Goal: Communication & Community: Answer question/provide support

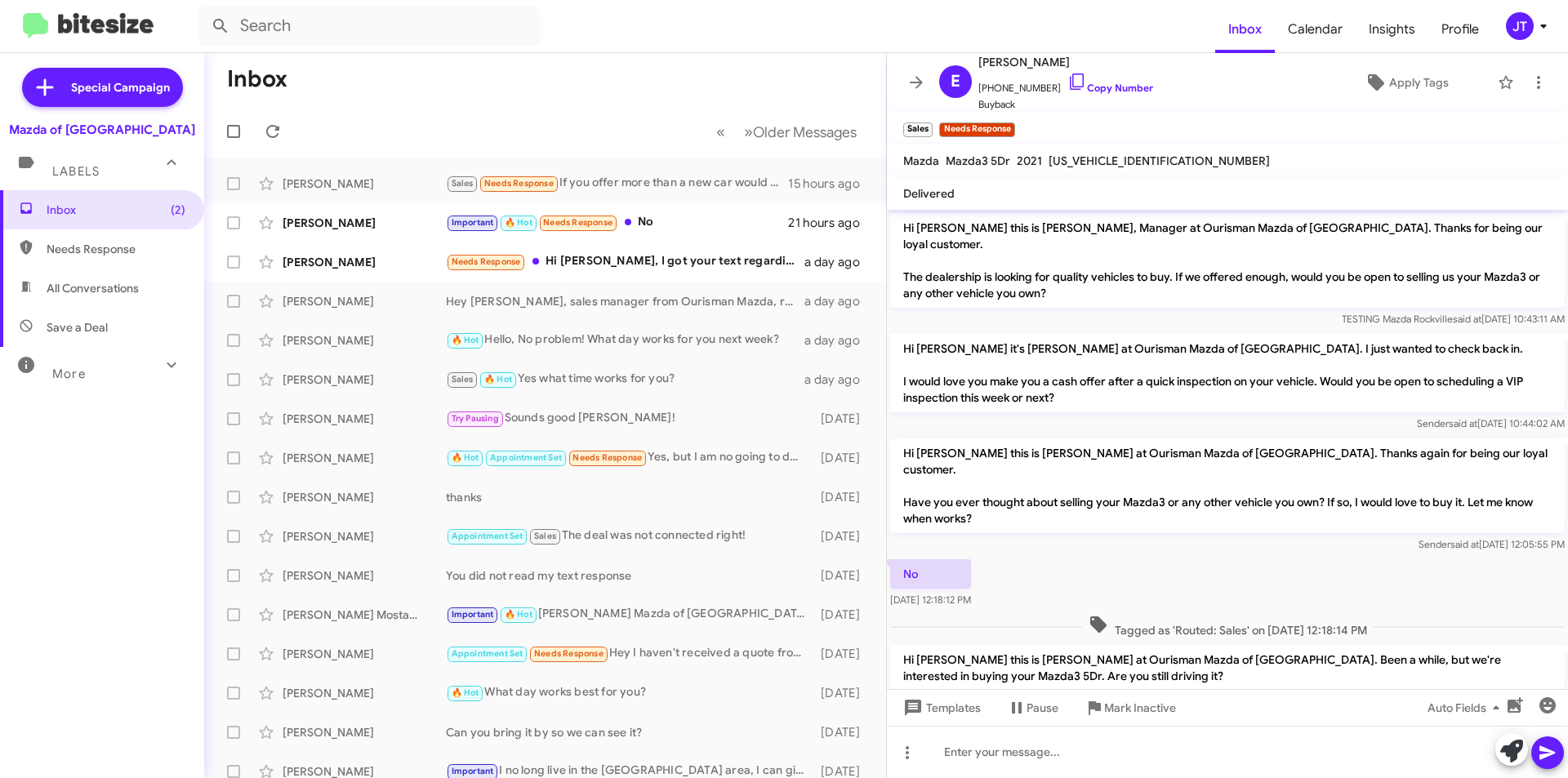
scroll to position [44, 0]
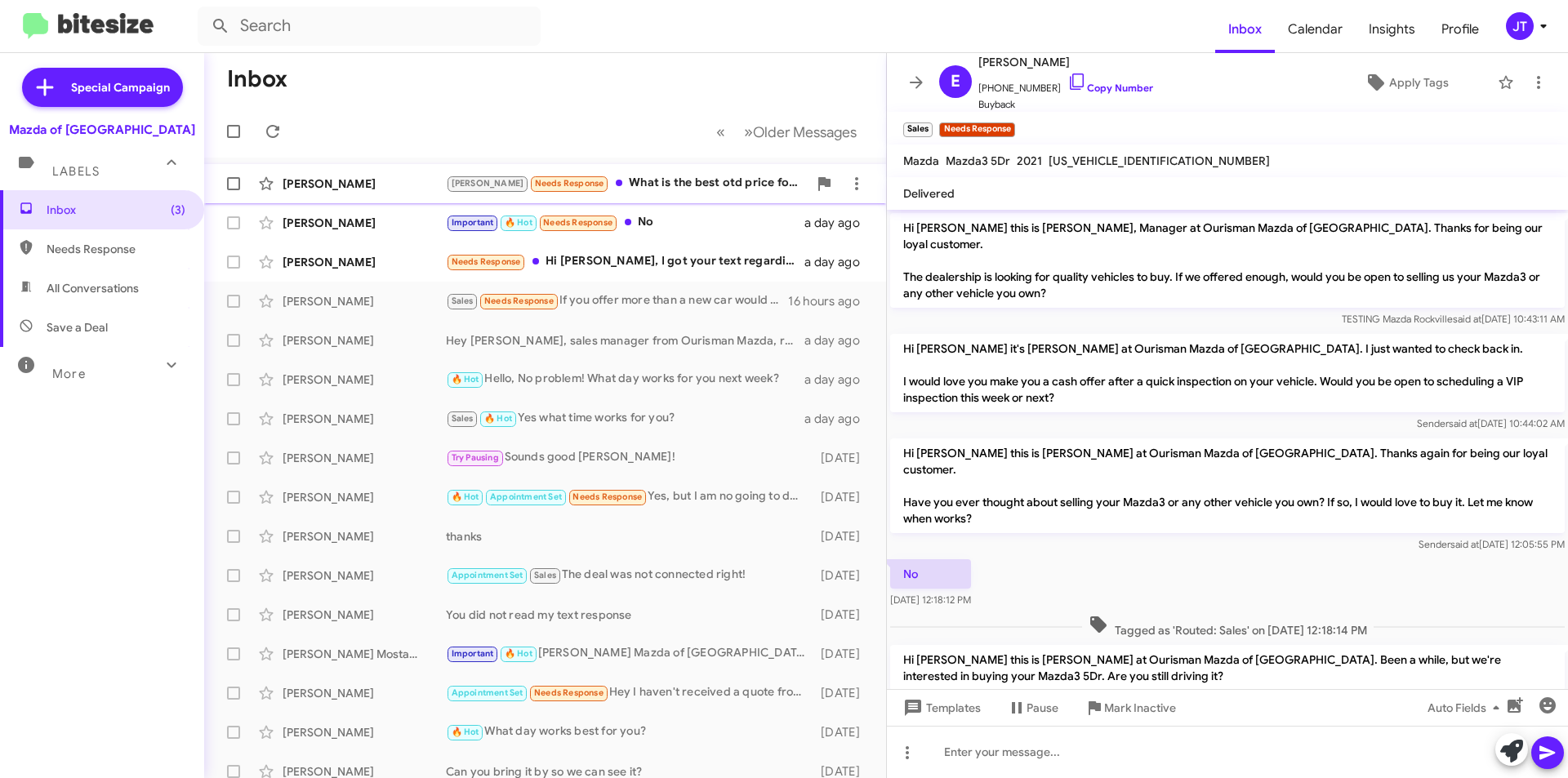
click at [672, 192] on div "Abbas Needs Response What is the best otd price for va" at bounding box center [627, 183] width 362 height 19
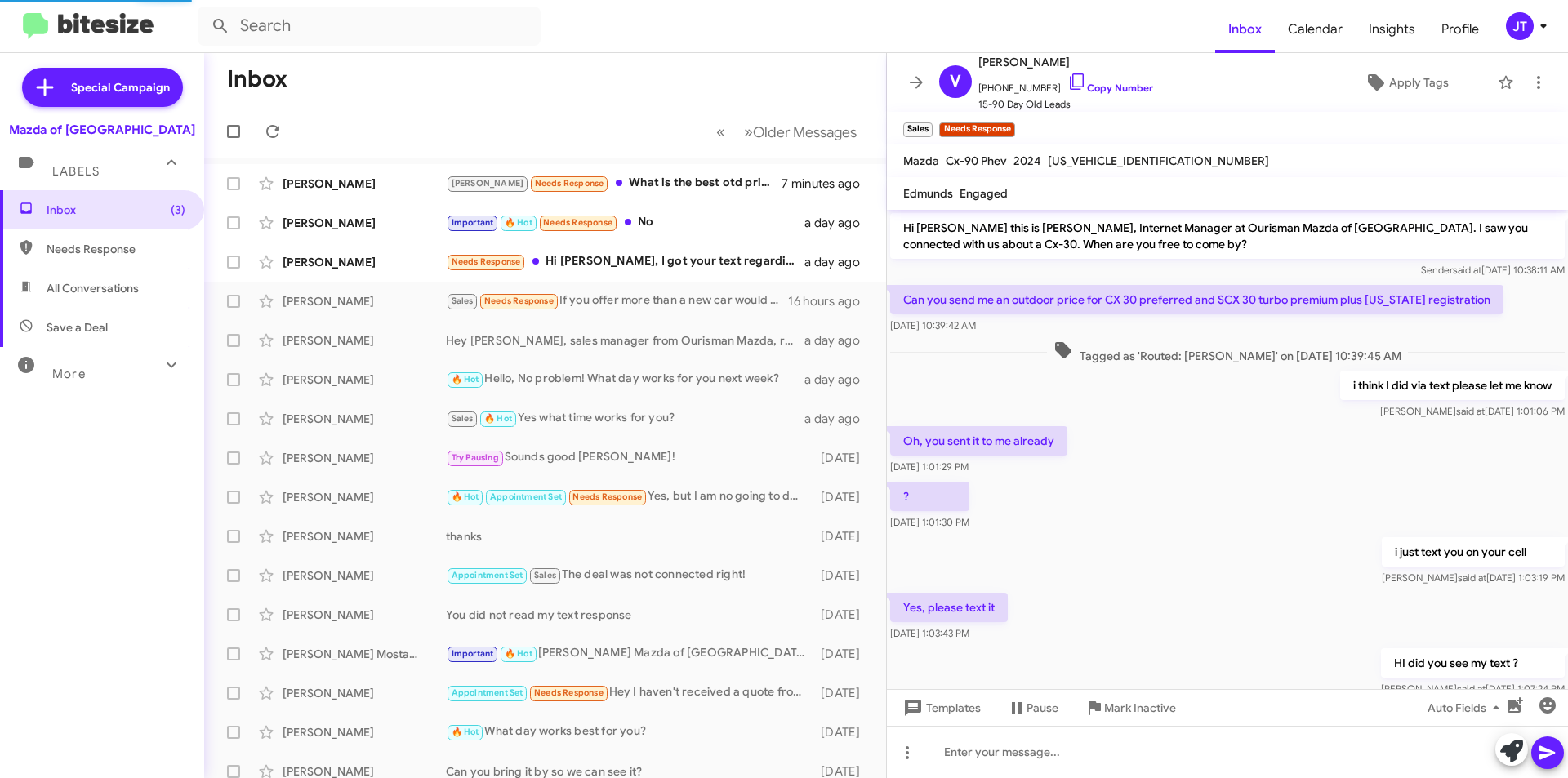
scroll to position [748, 0]
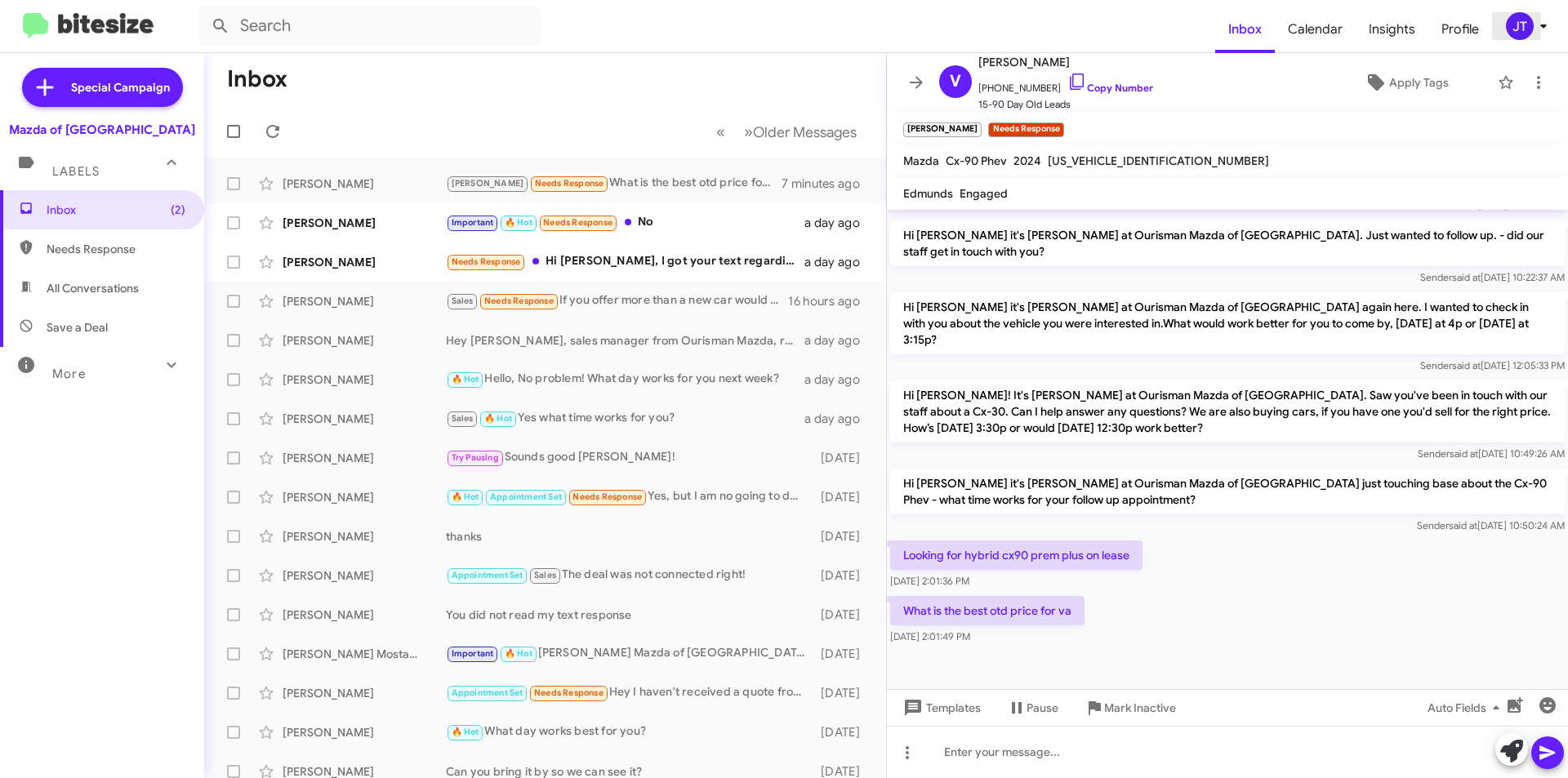
click at [1534, 32] on span "JT" at bounding box center [1530, 25] width 49 height 28
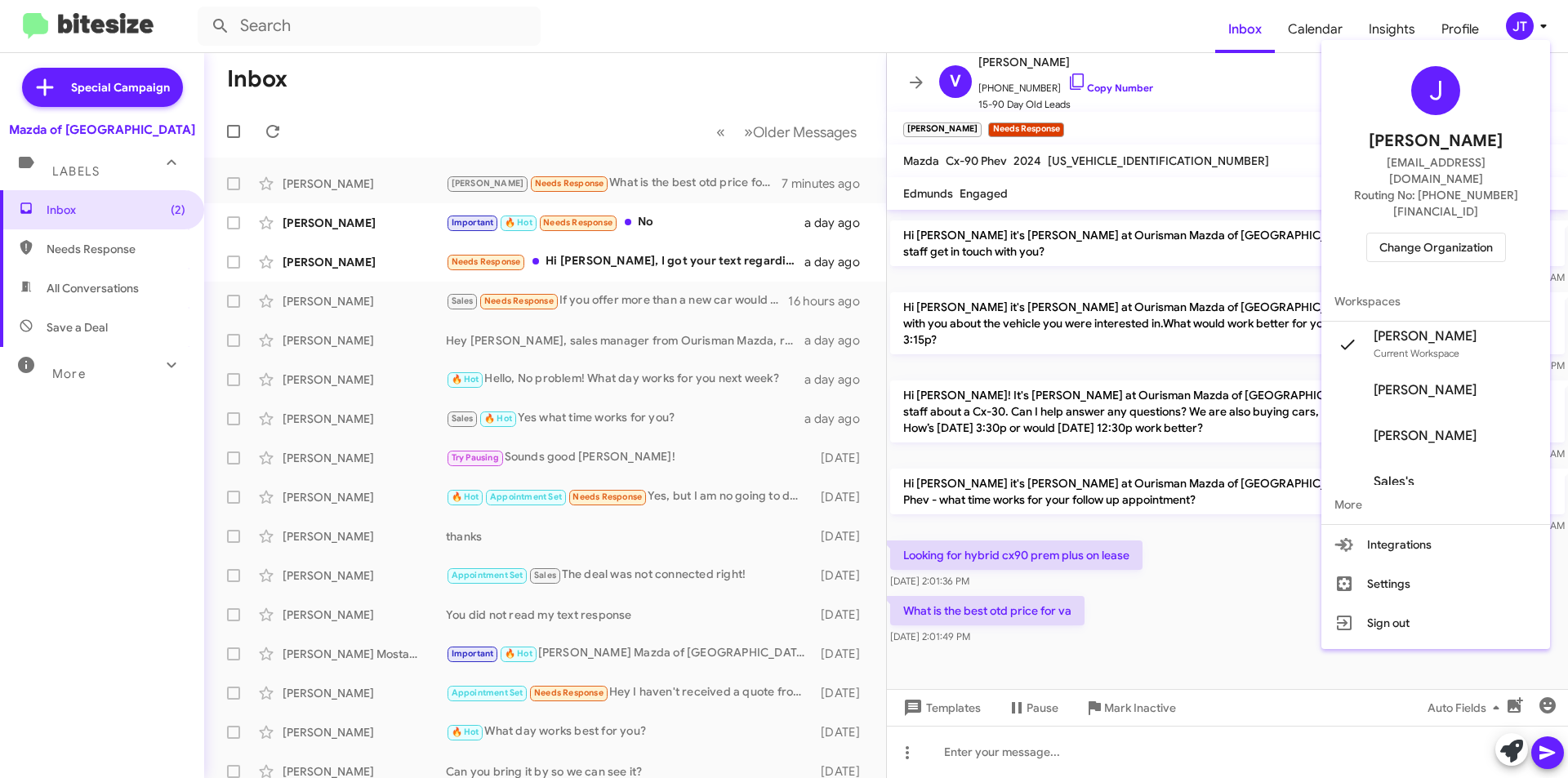
click at [1452, 234] on span "Change Organization" at bounding box center [1436, 248] width 114 height 28
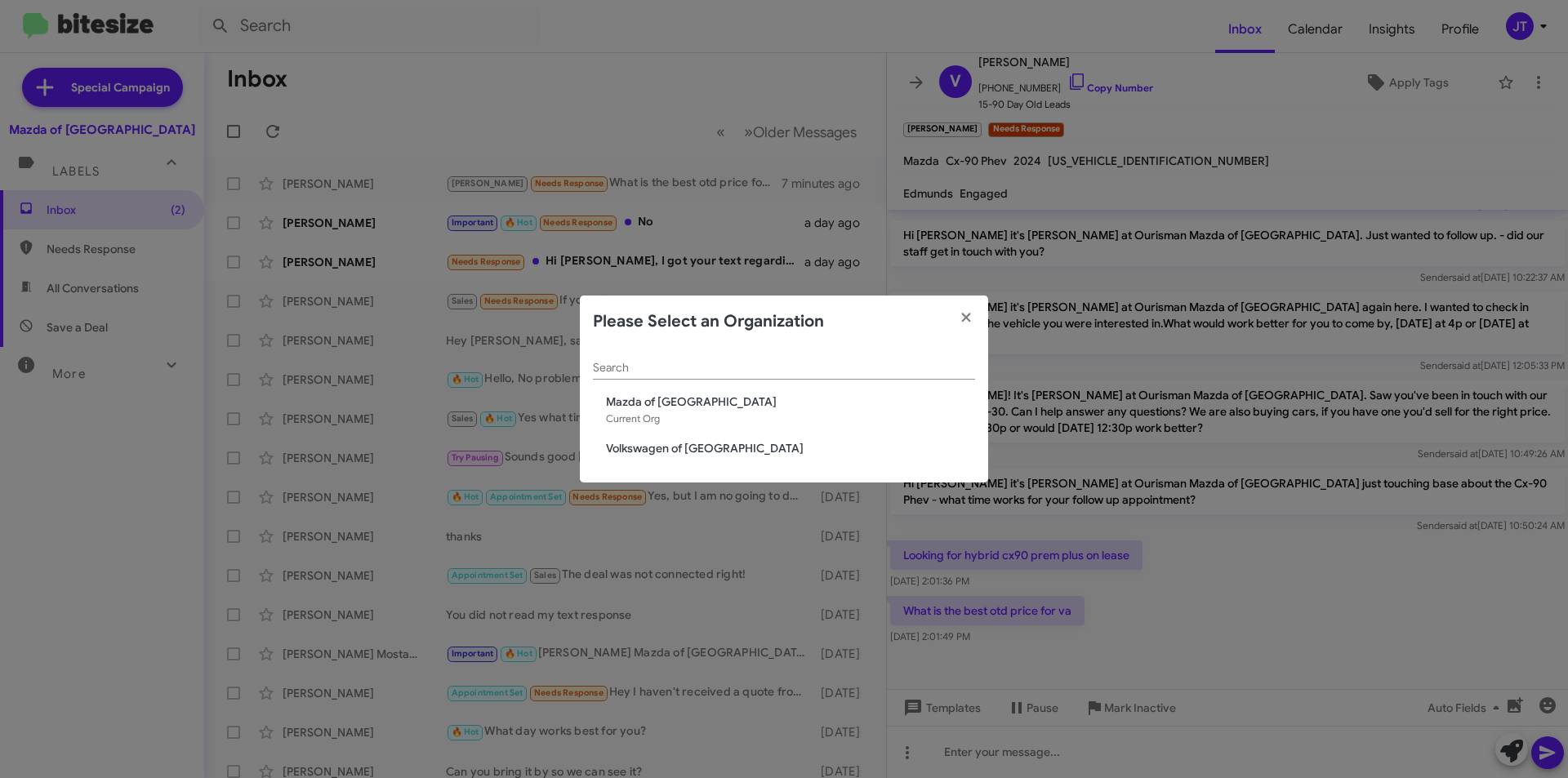
click at [693, 445] on span "Volkswagen of Rockville" at bounding box center [791, 449] width 369 height 16
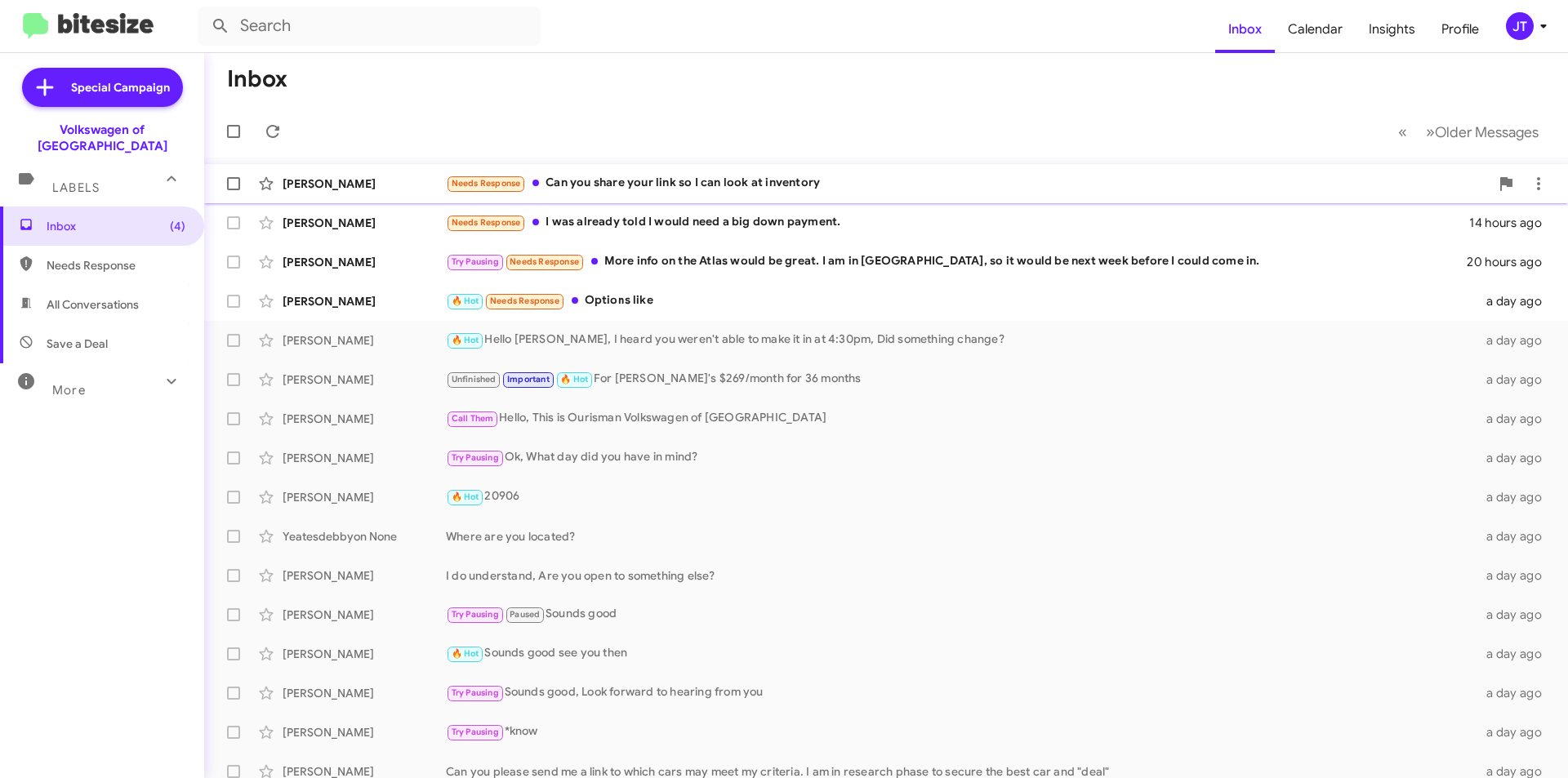
click at [622, 180] on div "Needs Response Can you share your link so I can look at inventory" at bounding box center [967, 183] width 1044 height 19
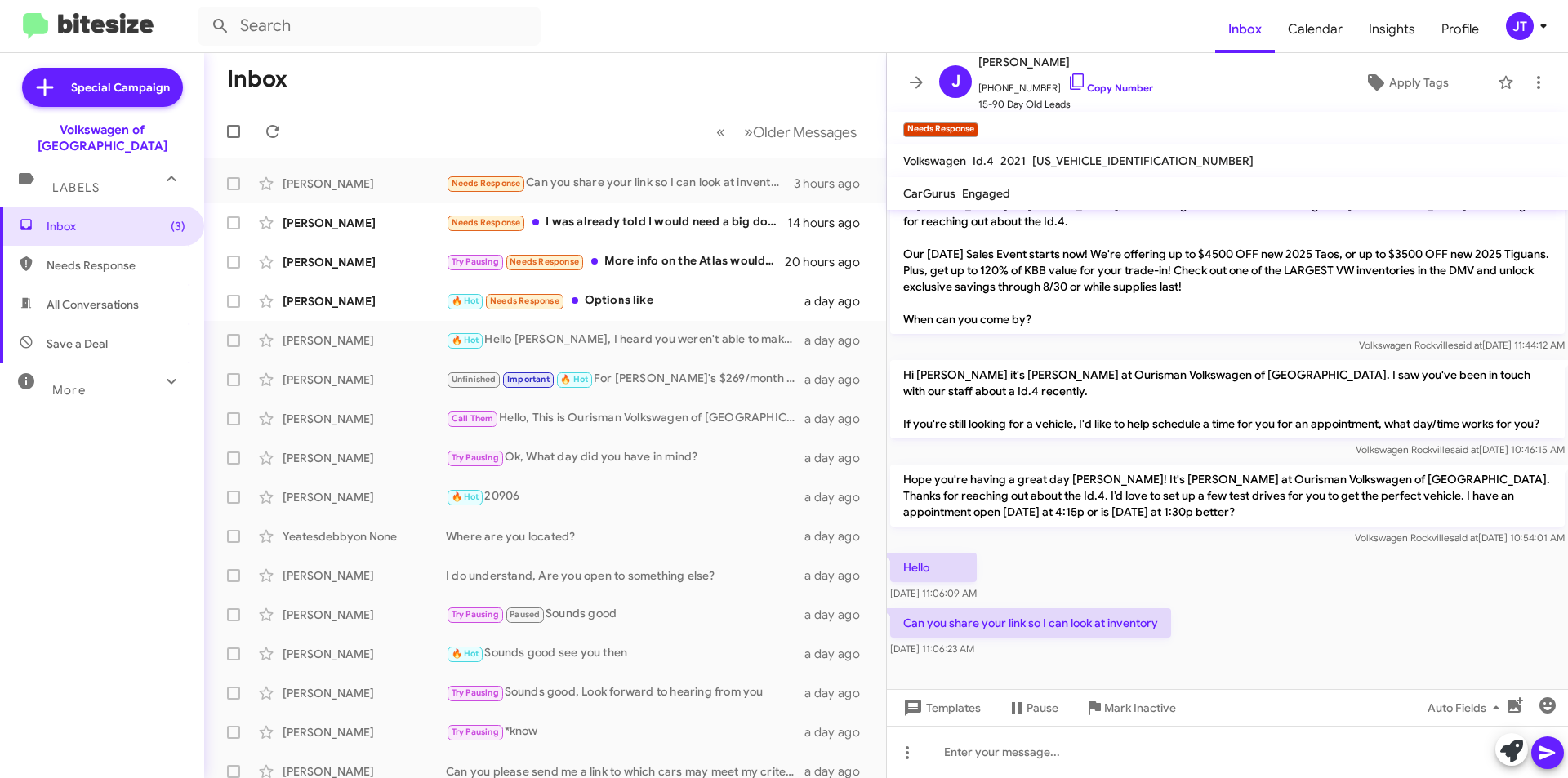
scroll to position [433, 0]
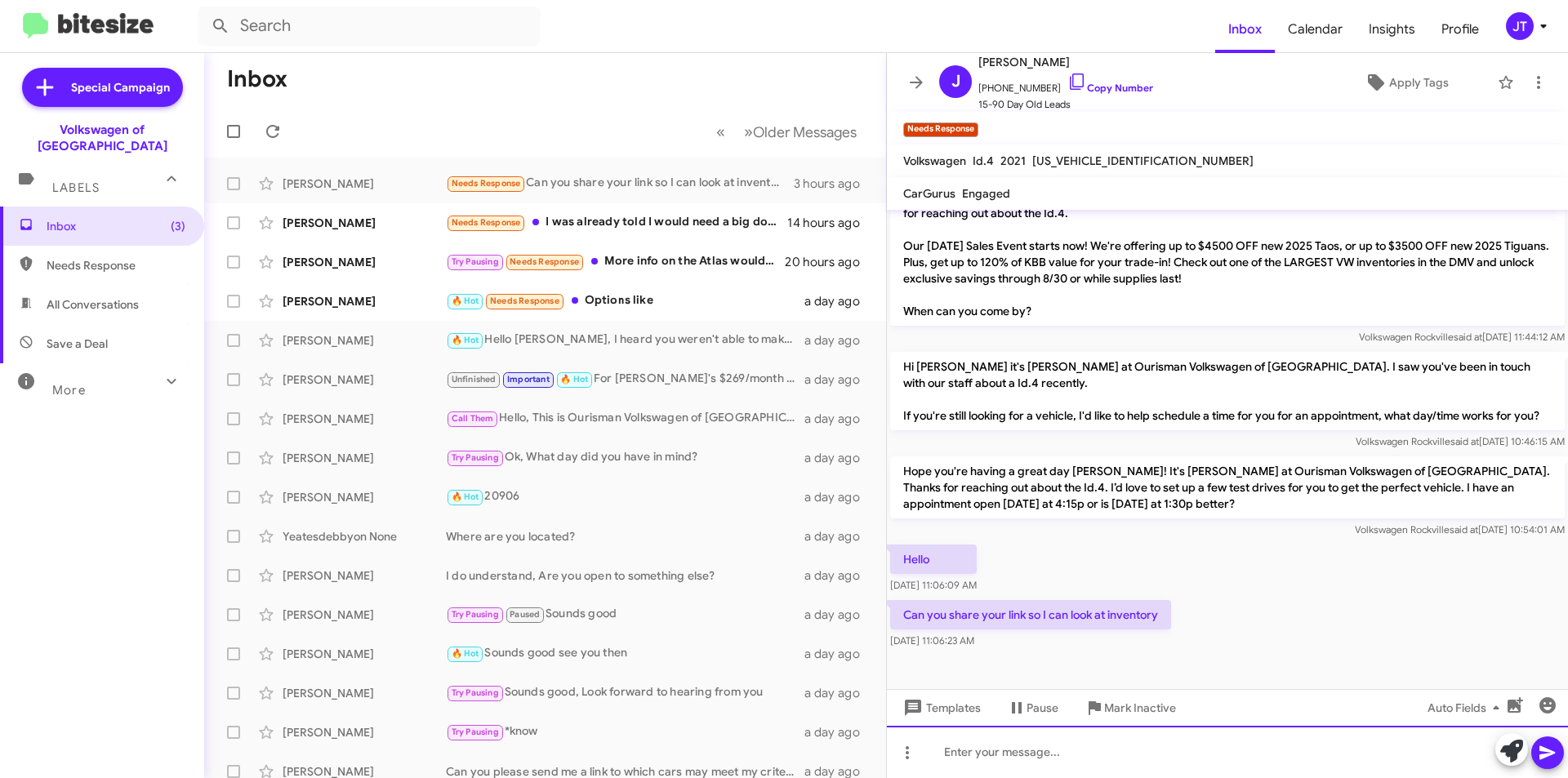
click at [1066, 763] on div at bounding box center [1228, 752] width 682 height 52
click at [1555, 741] on span at bounding box center [1548, 753] width 20 height 33
